Goal: Navigation & Orientation: Find specific page/section

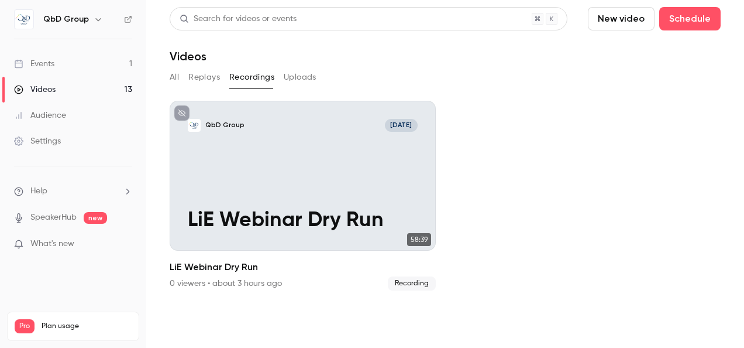
click at [47, 59] on div "Events" at bounding box center [34, 64] width 40 height 12
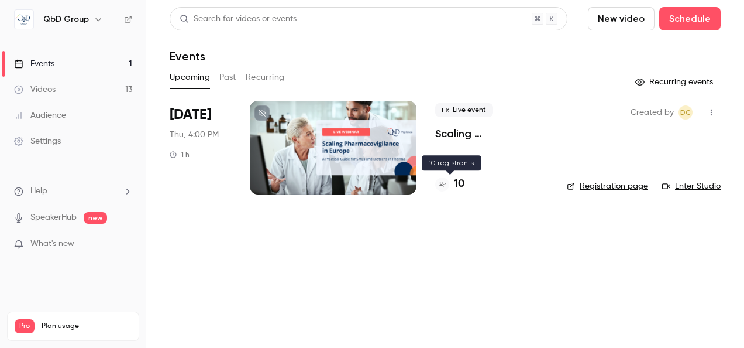
click at [460, 186] on h4 "10" at bounding box center [459, 184] width 11 height 16
